Goal: Use online tool/utility

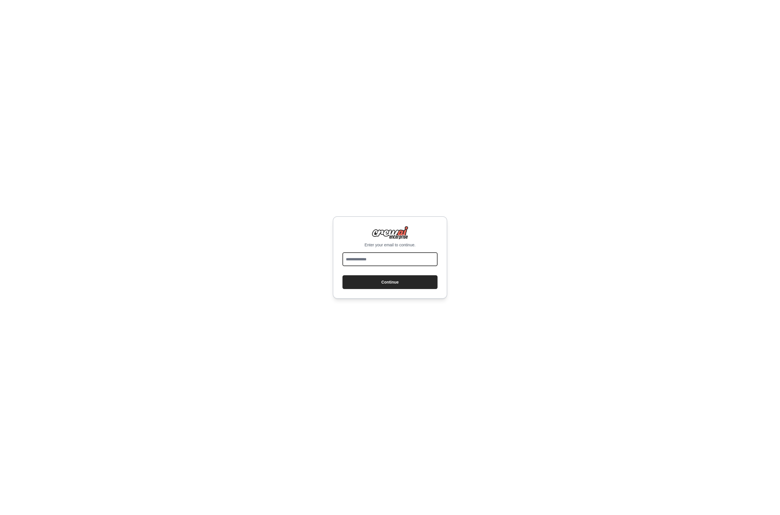
click at [388, 261] on input "email" at bounding box center [390, 259] width 95 height 14
type input "**********"
click at [389, 287] on button "Continue" at bounding box center [390, 282] width 95 height 14
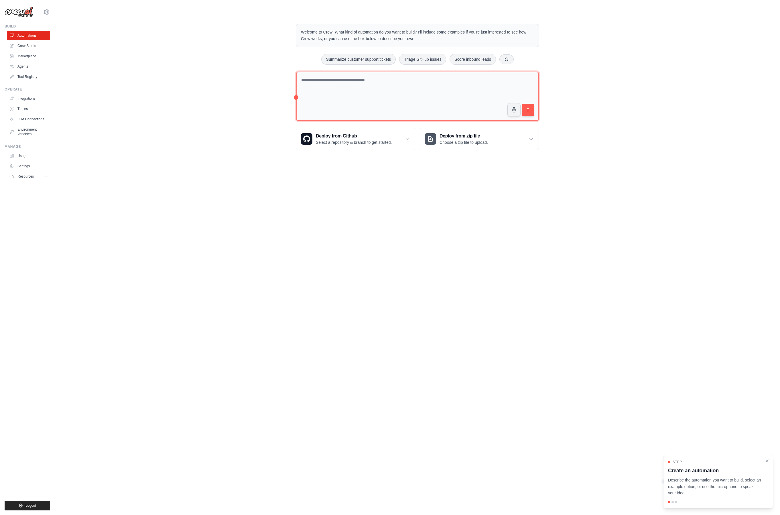
click at [380, 89] on textarea at bounding box center [417, 97] width 243 height 50
type textarea "**********"
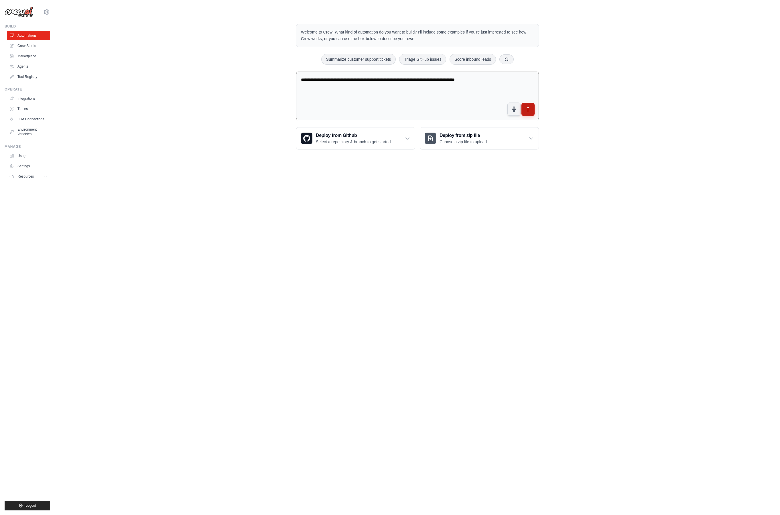
click at [529, 112] on button "submit" at bounding box center [528, 109] width 13 height 13
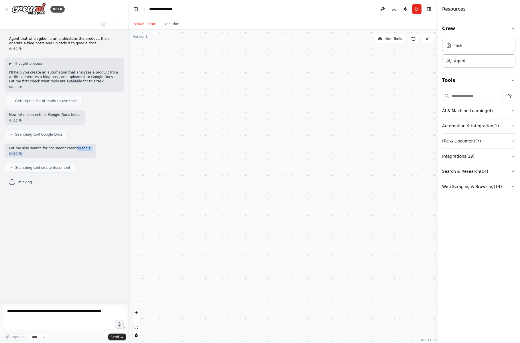
drag, startPoint x: 72, startPoint y: 148, endPoint x: 75, endPoint y: 157, distance: 9.7
click at [75, 157] on div "Let me also search for document creation tools: 04:50 PM" at bounding box center [51, 151] width 92 height 15
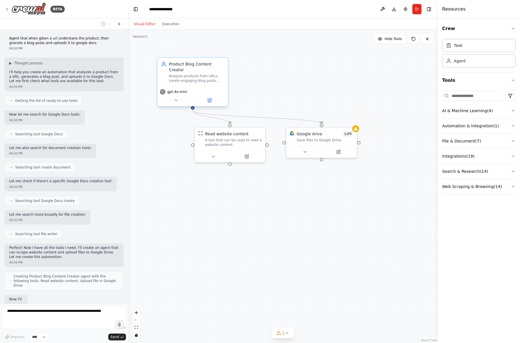
scroll to position [34, 0]
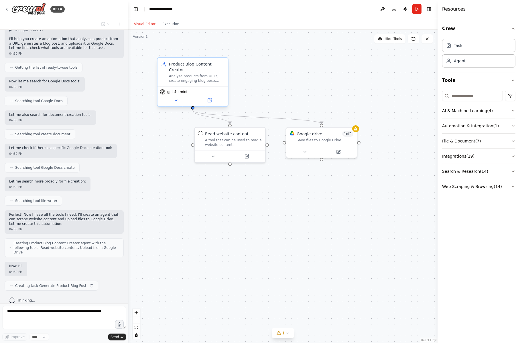
click at [192, 72] on div "Product Blog Content Creator" at bounding box center [197, 66] width 56 height 11
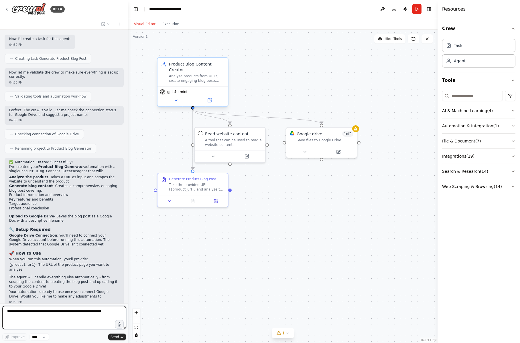
scroll to position [265, 0]
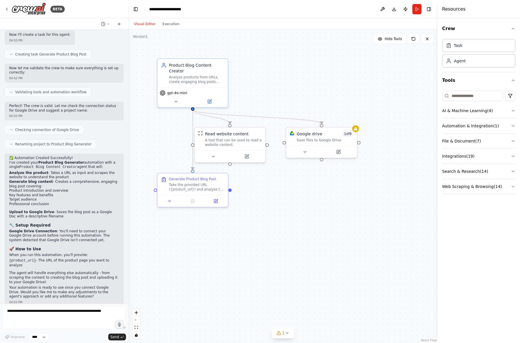
click at [299, 182] on div ".deletable-edge-delete-btn { width: 20px; height: 20px; border: 0px solid #ffff…" at bounding box center [282, 187] width 309 height 314
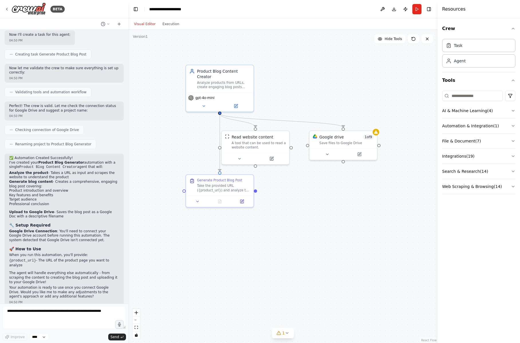
drag, startPoint x: 353, startPoint y: 227, endPoint x: 376, endPoint y: 228, distance: 22.6
click at [376, 228] on div ".deletable-edge-delete-btn { width: 20px; height: 20px; border: 0px solid #ffff…" at bounding box center [282, 187] width 309 height 314
